Goal: Task Accomplishment & Management: Complete application form

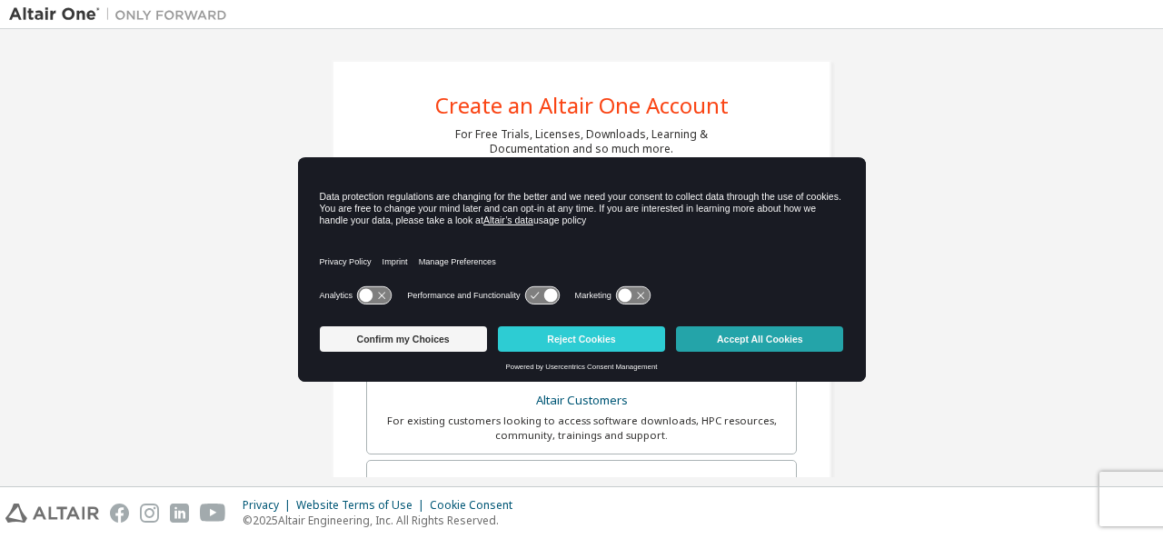
click at [770, 342] on button "Accept All Cookies" at bounding box center [759, 338] width 167 height 25
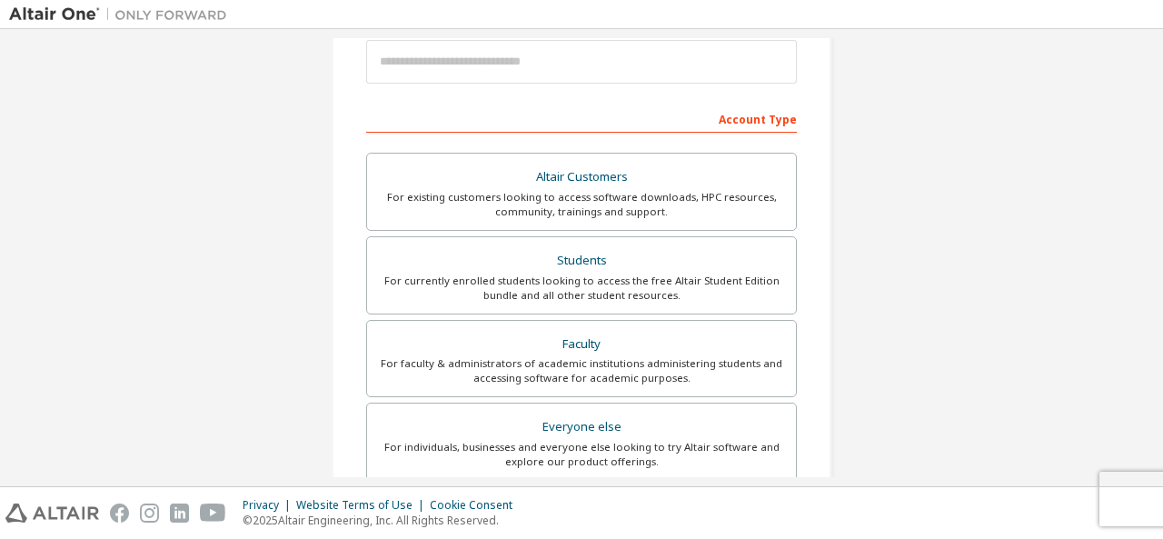
scroll to position [233, 0]
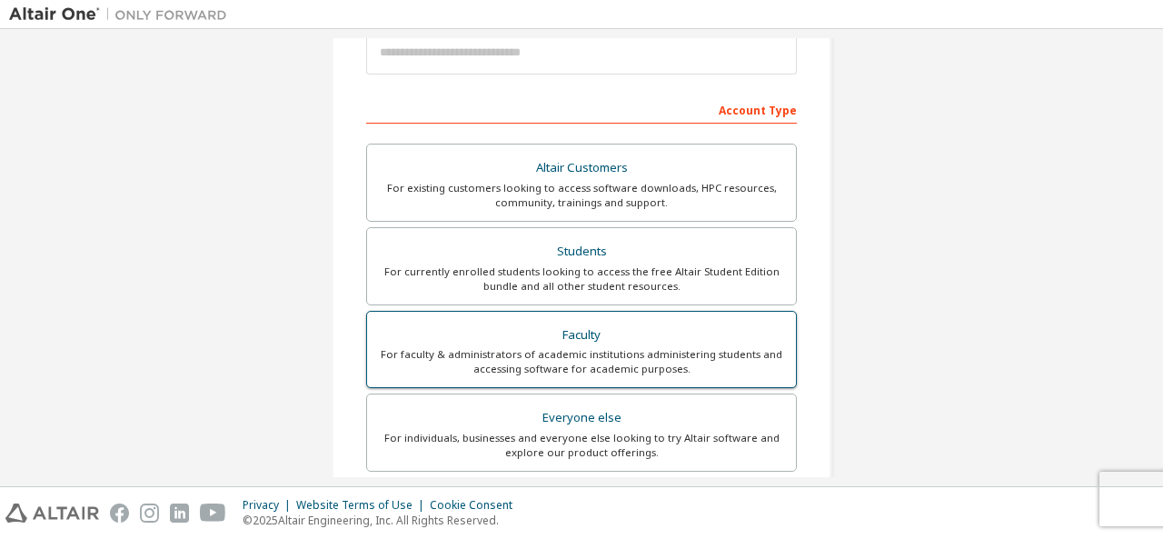
click at [595, 338] on div "Faculty" at bounding box center [581, 335] width 407 height 25
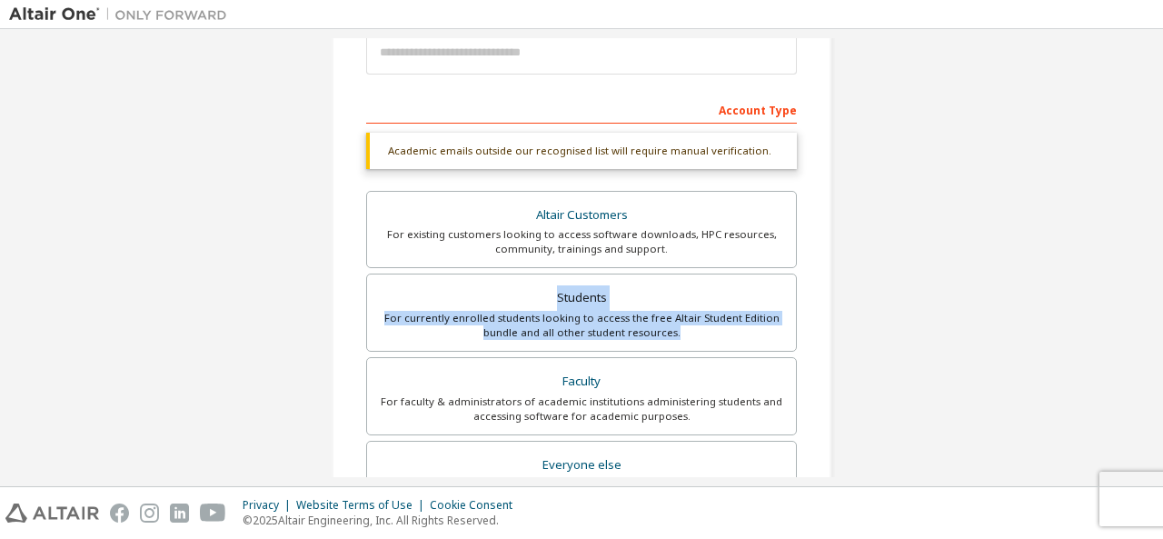
drag, startPoint x: 1156, startPoint y: 250, endPoint x: 1162, endPoint y: 343, distance: 93.8
click at [1162, 343] on div "Create an Altair One Account For Free Trials, Licenses, Downloads, Learning & D…" at bounding box center [581, 257] width 1163 height 457
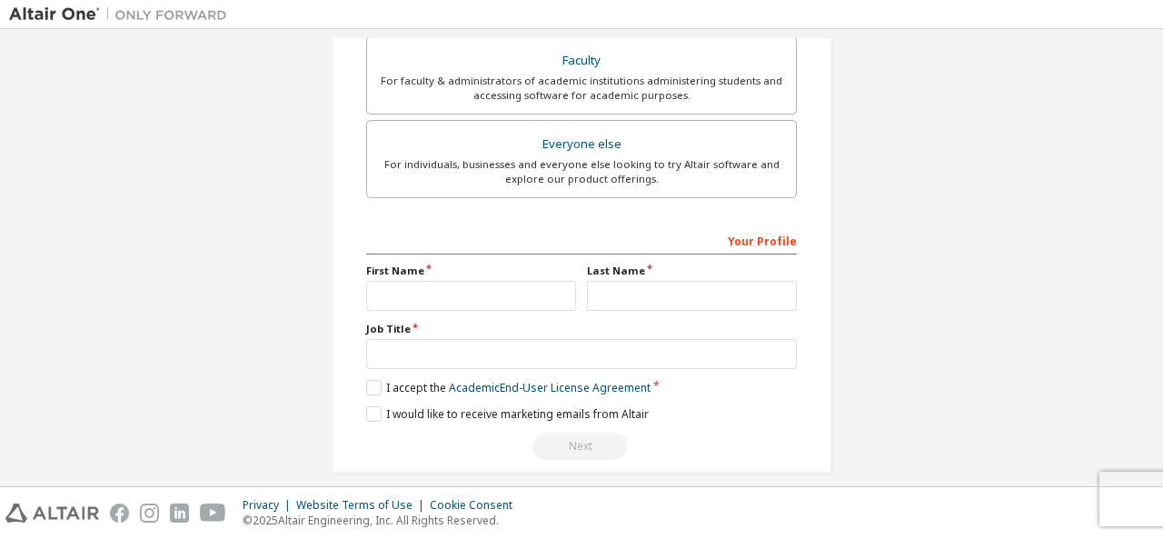
scroll to position [565, 0]
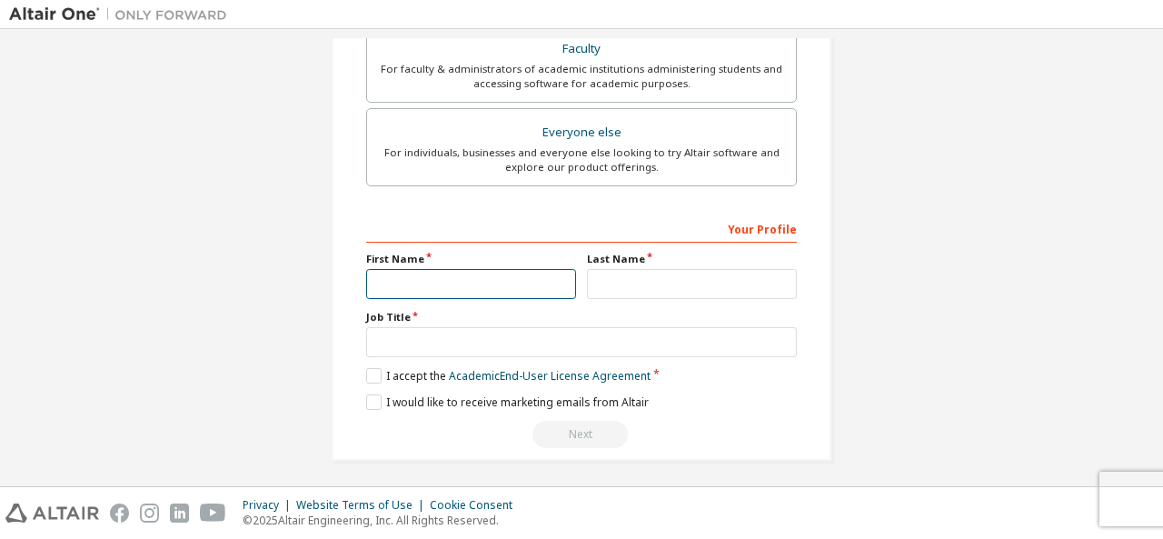
click at [465, 283] on input "text" at bounding box center [471, 284] width 210 height 30
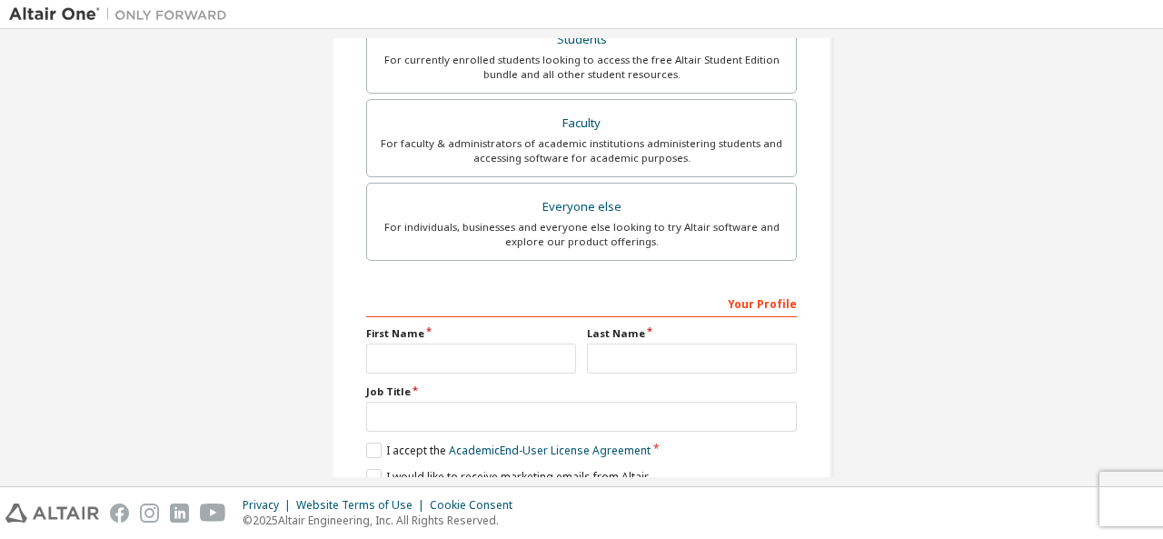
scroll to position [502, 0]
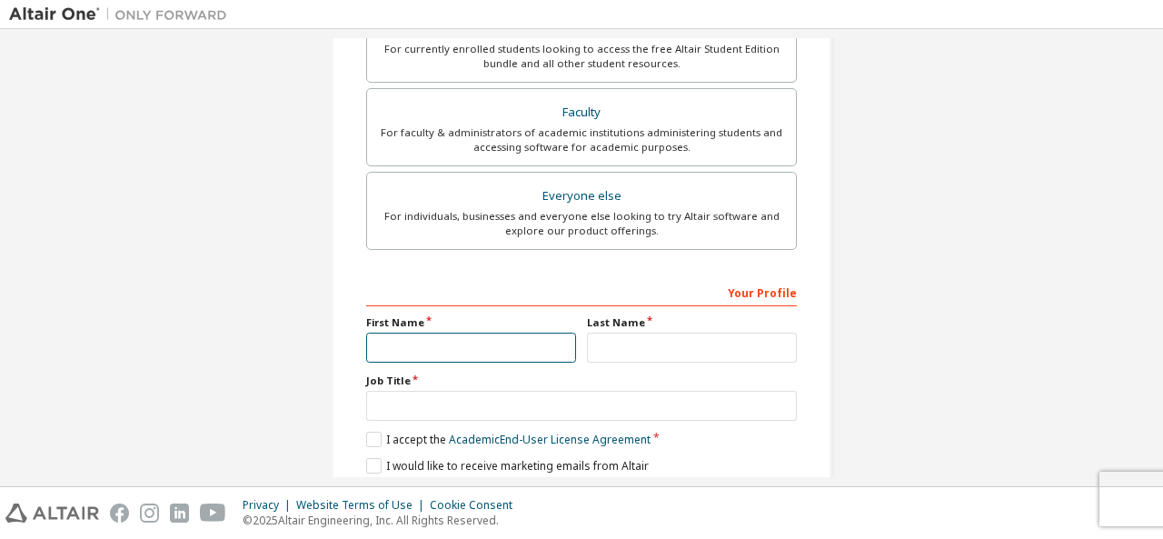
click at [403, 333] on input "text" at bounding box center [471, 348] width 210 height 30
type input "*******"
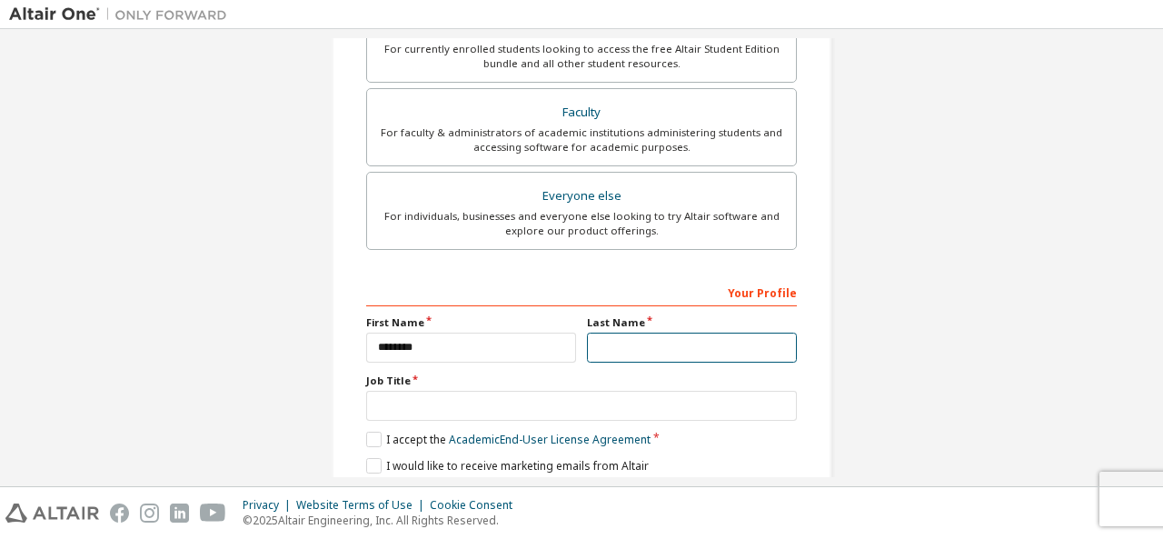
drag, startPoint x: 662, startPoint y: 342, endPoint x: 662, endPoint y: 354, distance: 12.7
click at [662, 354] on input "text" at bounding box center [692, 348] width 210 height 30
type input "**********"
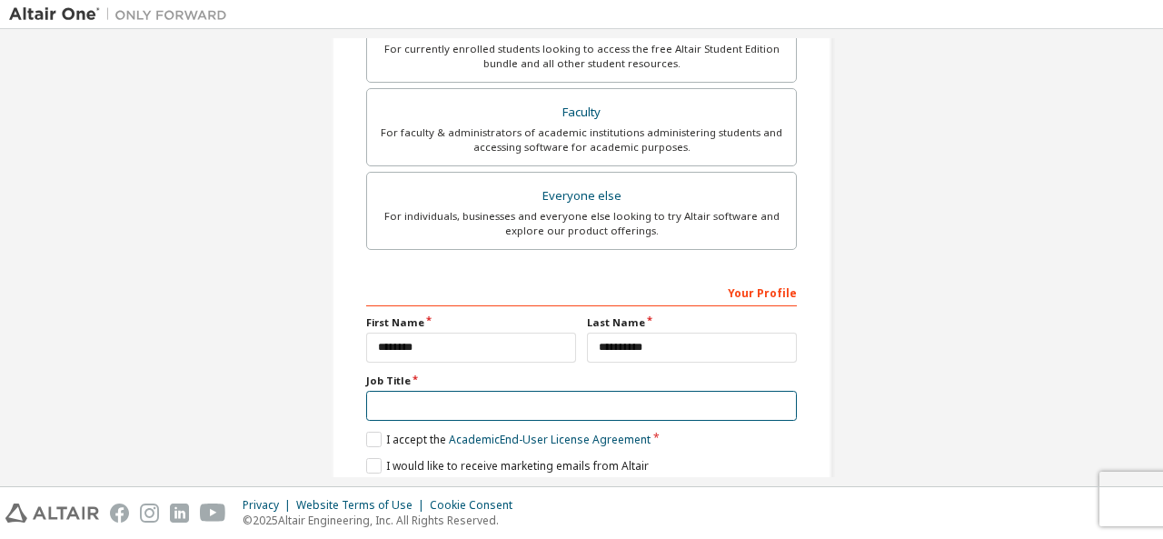
click at [492, 403] on input "text" at bounding box center [581, 406] width 431 height 30
type input "********"
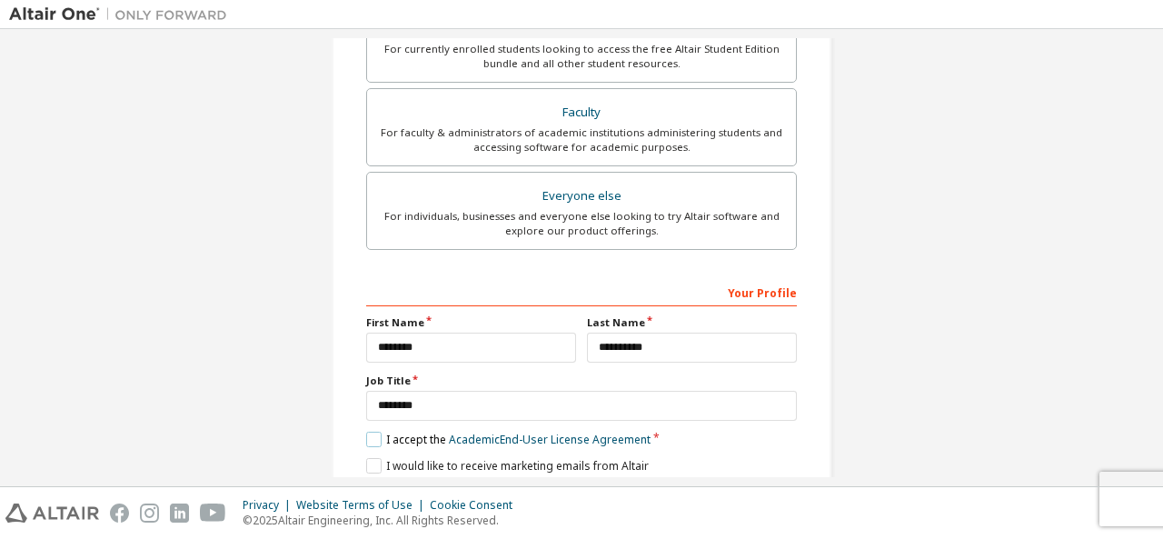
click at [371, 432] on label "I accept the Academic End-User License Agreement" at bounding box center [508, 439] width 284 height 15
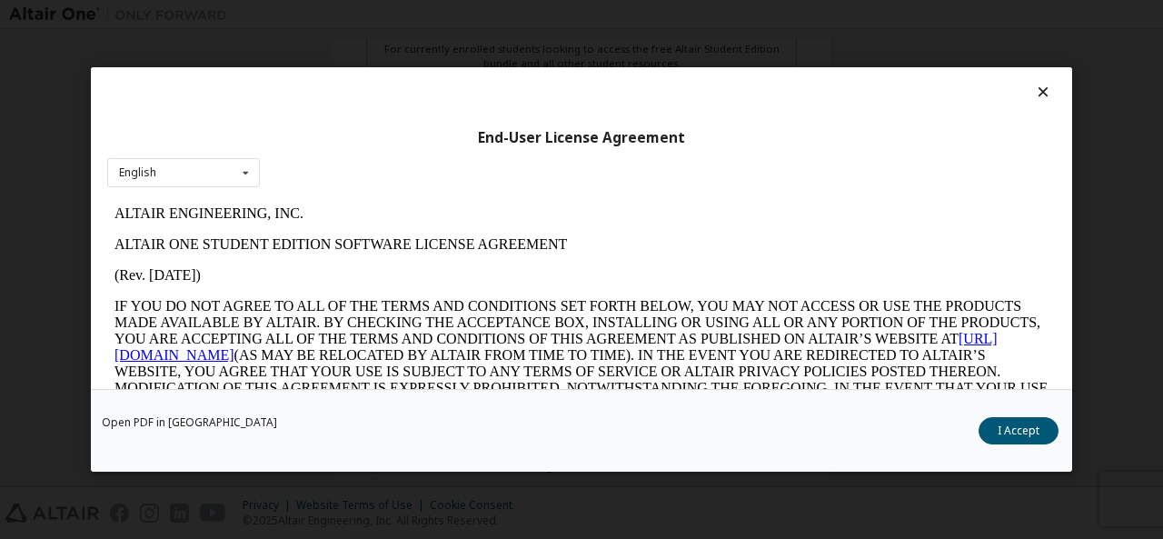
scroll to position [0, 0]
click at [1007, 436] on button "I Accept" at bounding box center [1019, 430] width 80 height 27
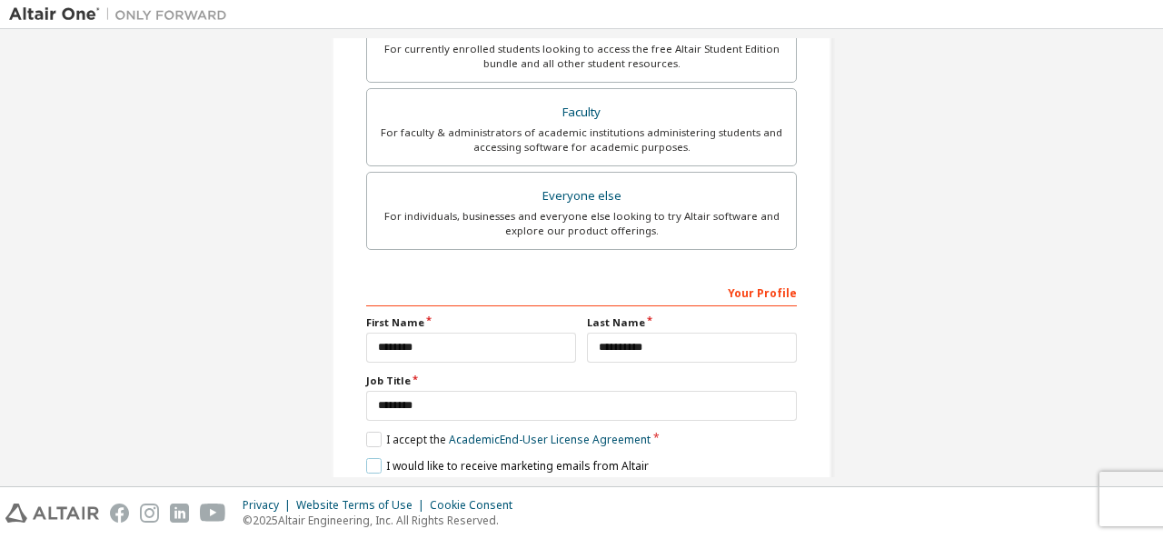
click at [366, 462] on label "I would like to receive marketing emails from Altair" at bounding box center [507, 465] width 283 height 15
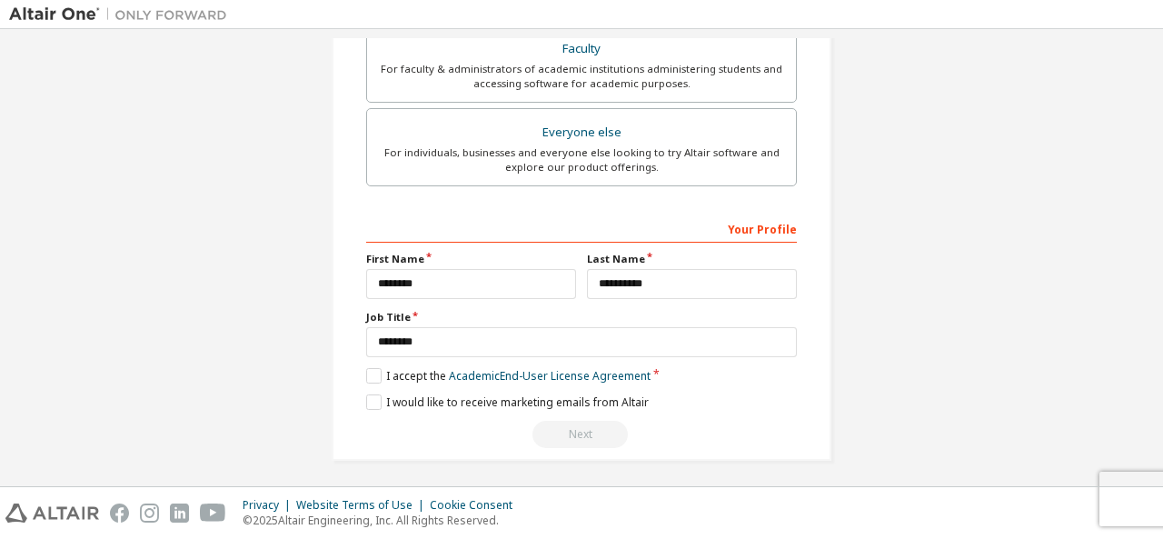
click at [587, 433] on div "Next" at bounding box center [581, 434] width 431 height 27
click at [369, 397] on label "I would like to receive marketing emails from Altair" at bounding box center [507, 401] width 283 height 15
click at [566, 436] on div "Next" at bounding box center [581, 434] width 431 height 27
click at [371, 394] on label "I would like to receive marketing emails from Altair" at bounding box center [507, 401] width 283 height 15
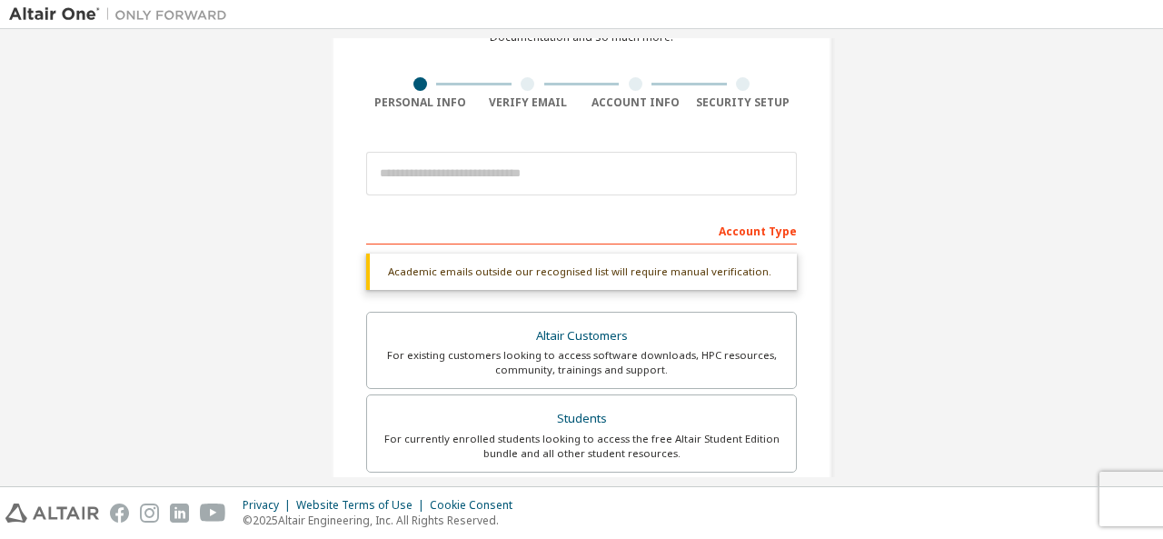
scroll to position [106, 0]
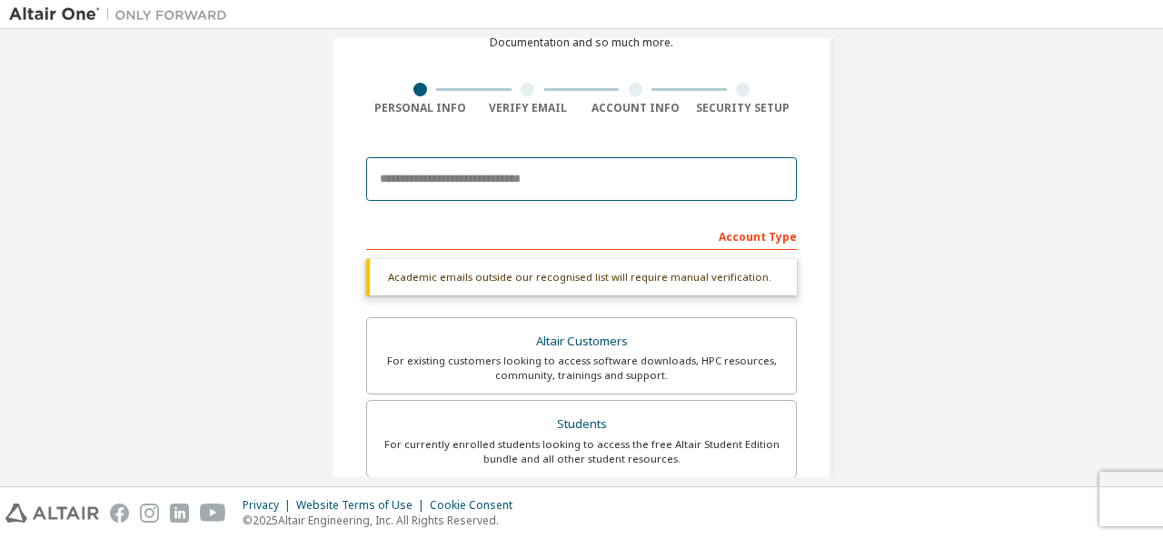
click at [467, 184] on input "email" at bounding box center [581, 179] width 431 height 44
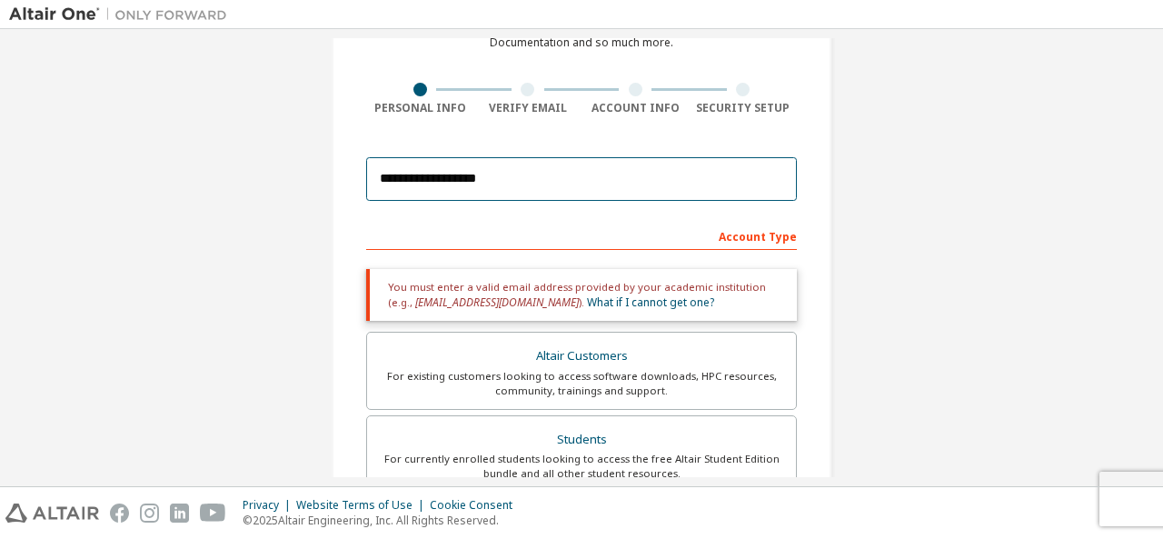
click at [514, 178] on input "**********" at bounding box center [581, 179] width 431 height 44
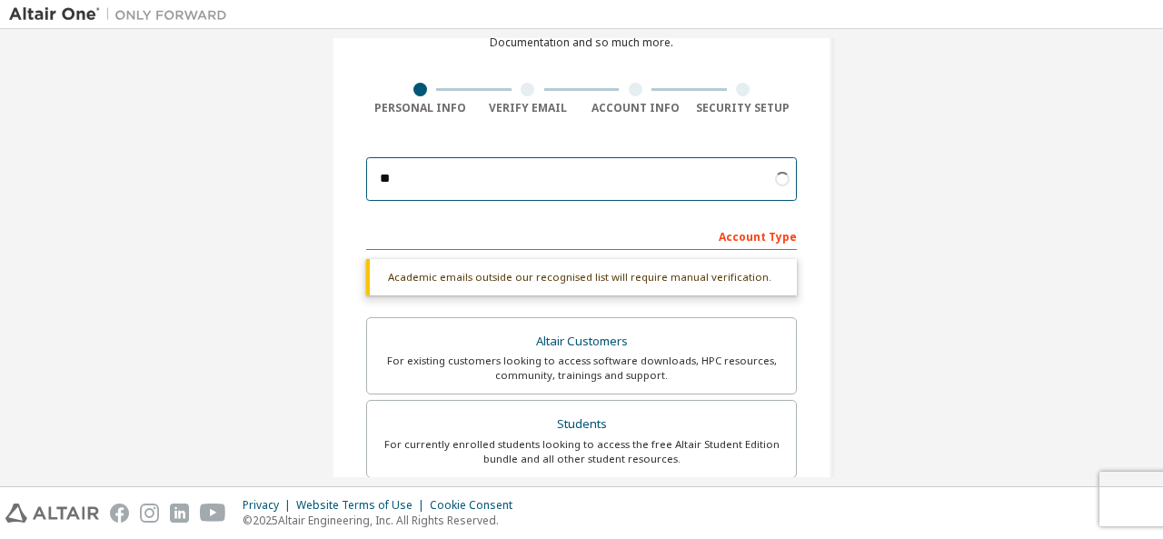
type input "*"
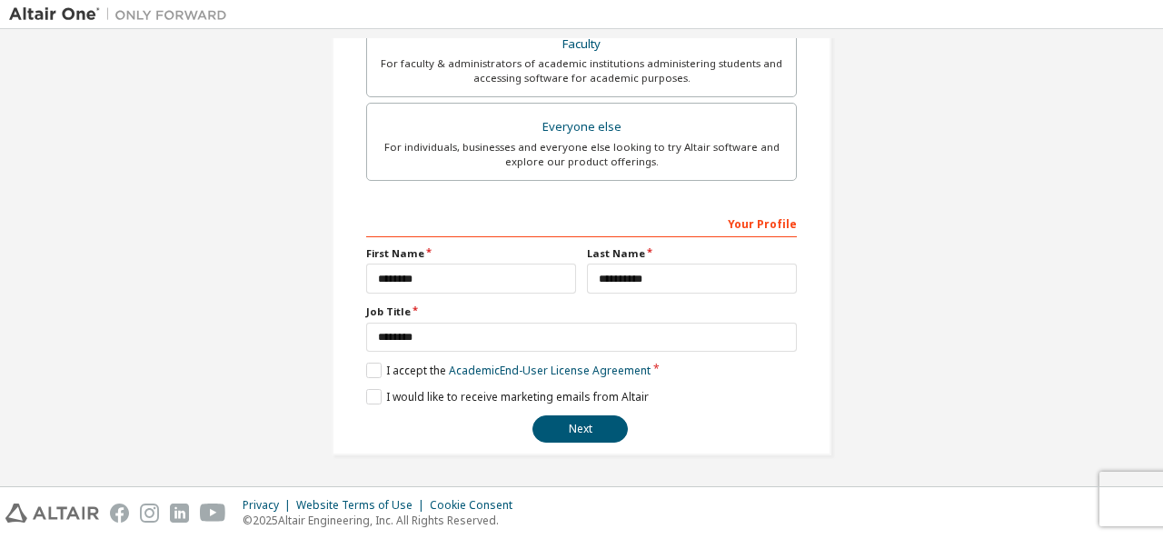
scroll to position [518, 0]
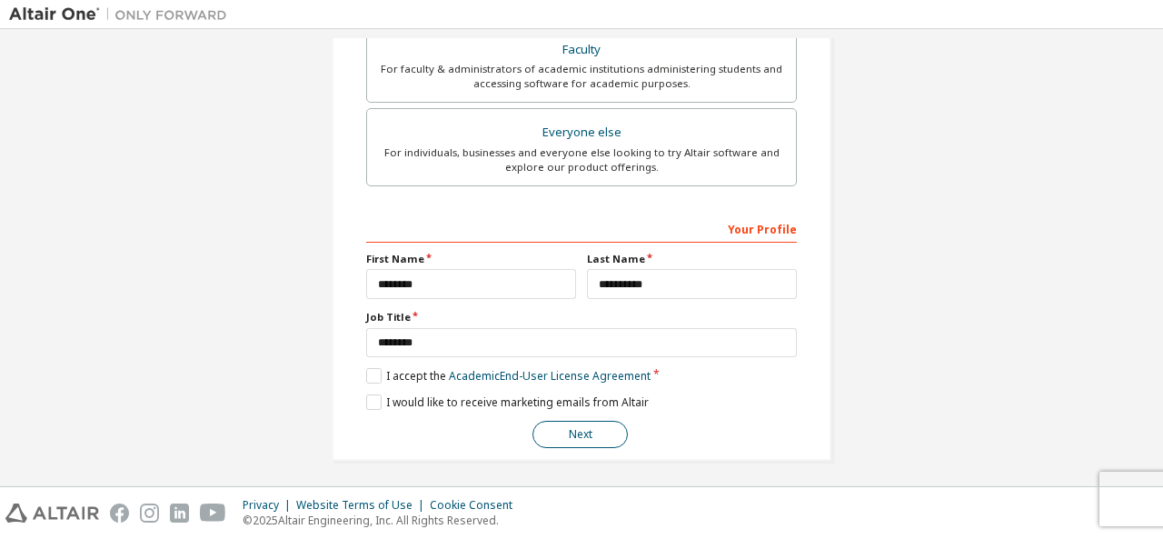
type input "**********"
click at [586, 432] on button "Next" at bounding box center [579, 434] width 95 height 27
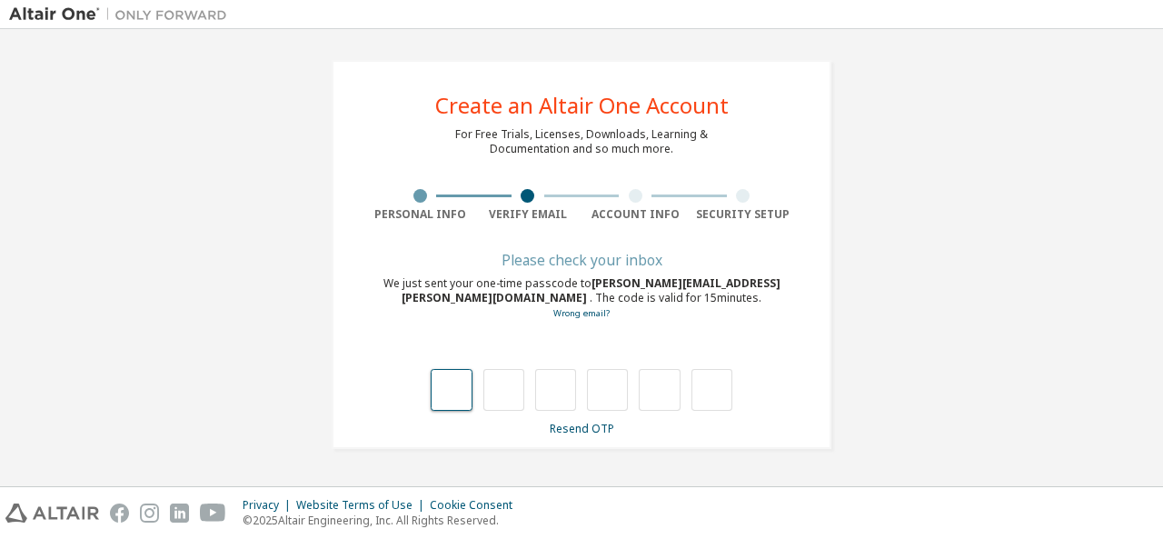
type input "*"
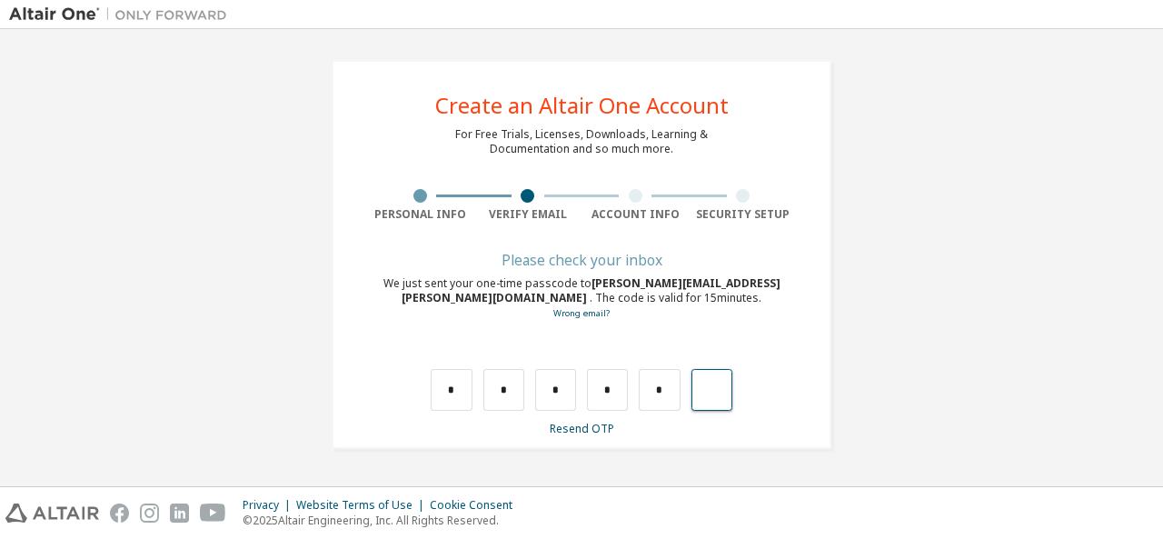
type input "*"
